Goal: Check status: Check status

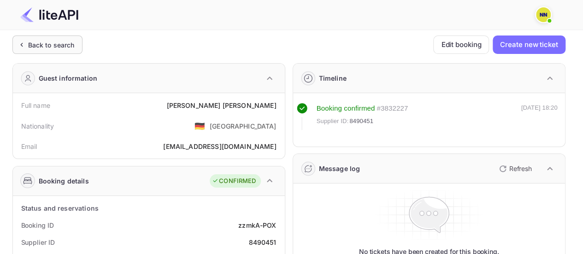
click at [50, 40] on div "Back to search" at bounding box center [51, 45] width 47 height 10
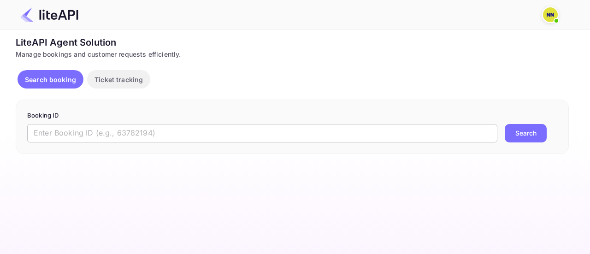
click at [163, 132] on input "text" at bounding box center [262, 133] width 470 height 18
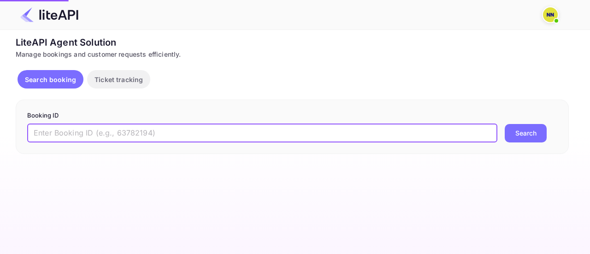
paste input "zzmkA-POX"
type input "zzmkA-POX"
click at [505, 124] on button "Search" at bounding box center [526, 133] width 42 height 18
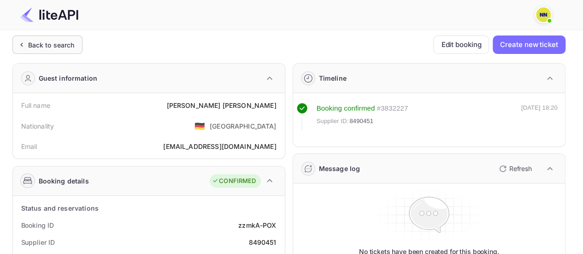
click at [77, 47] on div "Back to search" at bounding box center [47, 44] width 70 height 18
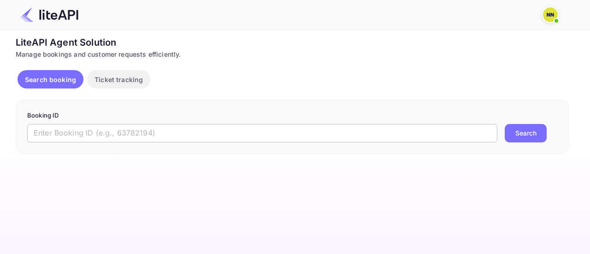
click at [150, 125] on input "text" at bounding box center [262, 133] width 470 height 18
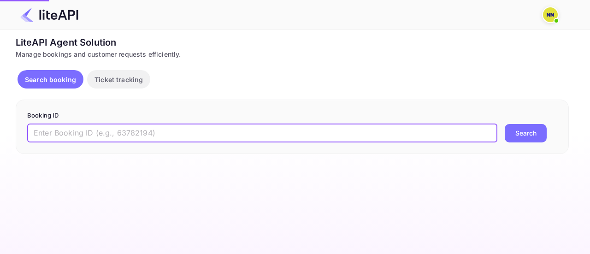
paste input "Oe5tQ4CH3"
type input "Oe5tQ4CH3"
click at [505, 124] on button "Search" at bounding box center [526, 133] width 42 height 18
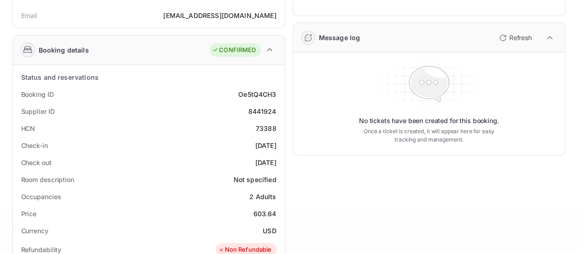
scroll to position [138, 0]
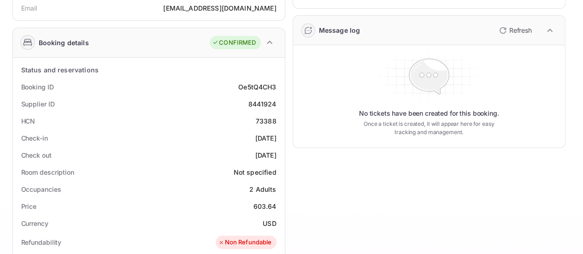
click at [264, 122] on div "73388" at bounding box center [266, 121] width 21 height 10
copy div "73388"
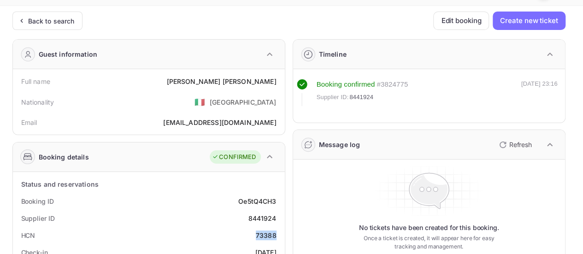
scroll to position [0, 0]
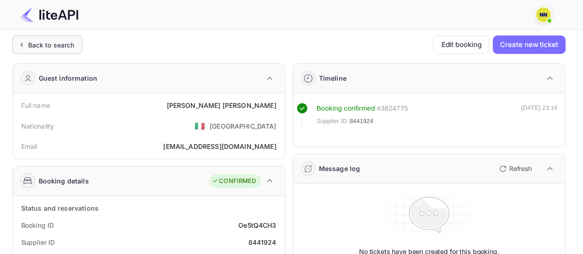
click at [53, 44] on div "Back to search" at bounding box center [51, 45] width 47 height 10
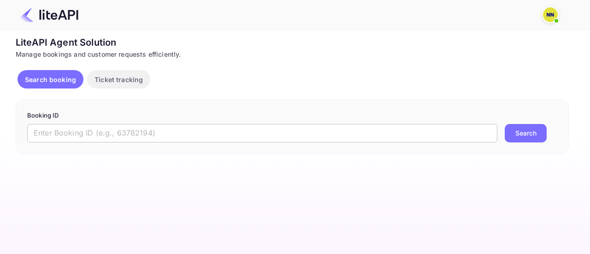
click at [108, 136] on input "text" at bounding box center [262, 133] width 470 height 18
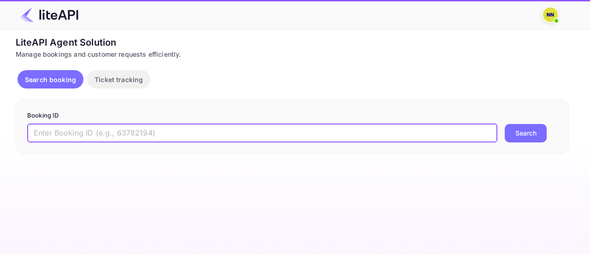
paste input "_gCR6Ybse"
type input "_gCR6Ybse"
click at [505, 124] on button "Search" at bounding box center [526, 133] width 42 height 18
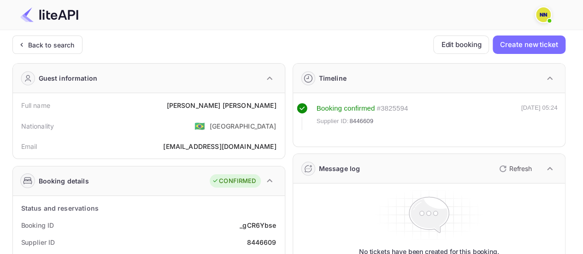
click at [58, 29] on div at bounding box center [287, 15] width 557 height 30
click at [61, 38] on div "Back to search" at bounding box center [47, 44] width 70 height 18
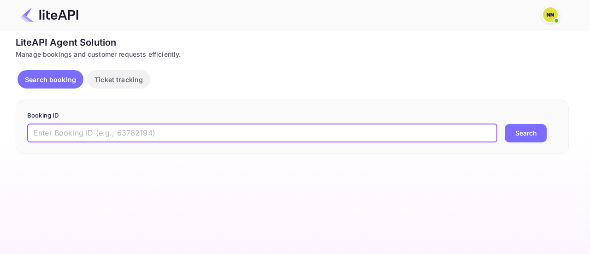
click at [123, 126] on input "text" at bounding box center [262, 133] width 470 height 18
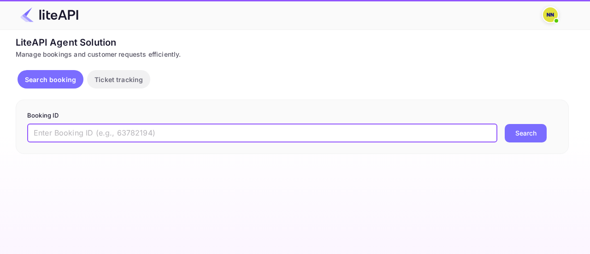
paste input "jfZAD0CVZ"
type input "jfZAD0CVZ"
click at [505, 124] on button "Search" at bounding box center [526, 133] width 42 height 18
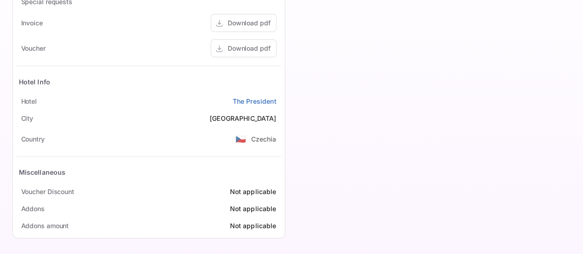
scroll to position [184, 0]
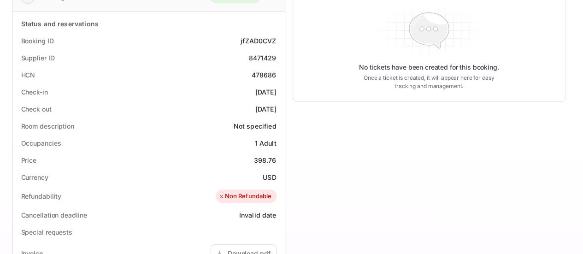
click at [267, 77] on div "478686" at bounding box center [264, 75] width 25 height 10
copy div "478686"
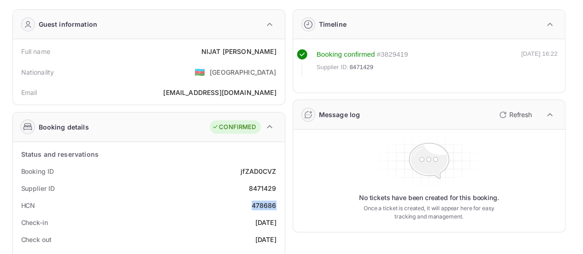
scroll to position [0, 0]
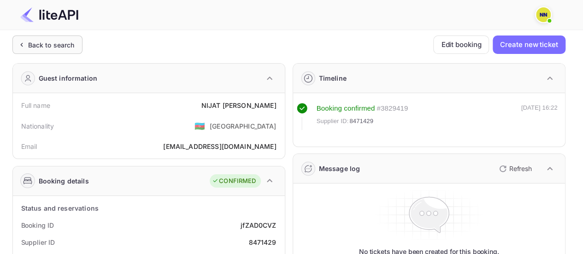
click at [70, 50] on div "Back to search" at bounding box center [47, 44] width 70 height 18
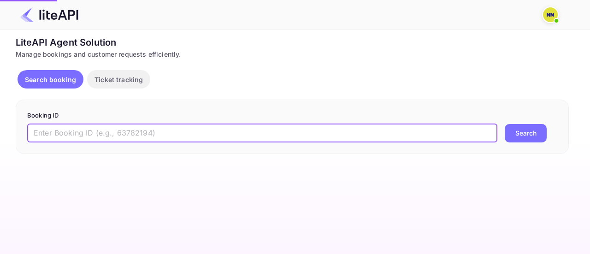
click at [128, 133] on input "text" at bounding box center [262, 133] width 470 height 18
paste input "p9TAjwHtQ"
type input "p9TAjwHtQ"
click at [505, 124] on button "Search" at bounding box center [526, 133] width 42 height 18
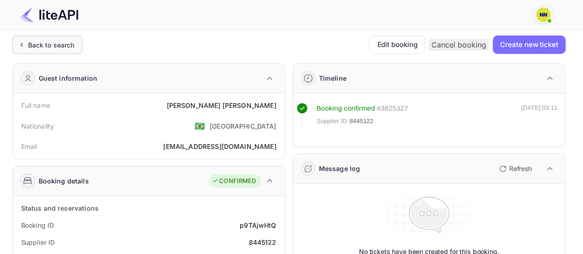
click at [45, 44] on div "Back to search" at bounding box center [51, 45] width 47 height 10
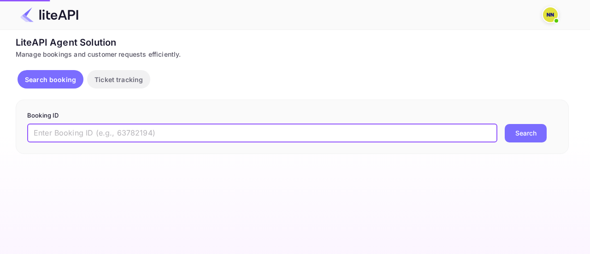
click at [94, 131] on input "text" at bounding box center [262, 133] width 470 height 18
paste input "kSnBfzXsN"
type input "kSnBfzXsN"
click at [505, 124] on button "Search" at bounding box center [526, 133] width 42 height 18
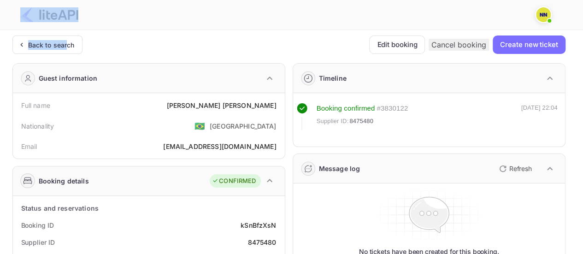
drag, startPoint x: 65, startPoint y: 41, endPoint x: 161, endPoint y: -49, distance: 131.4
